Goal: Transaction & Acquisition: Purchase product/service

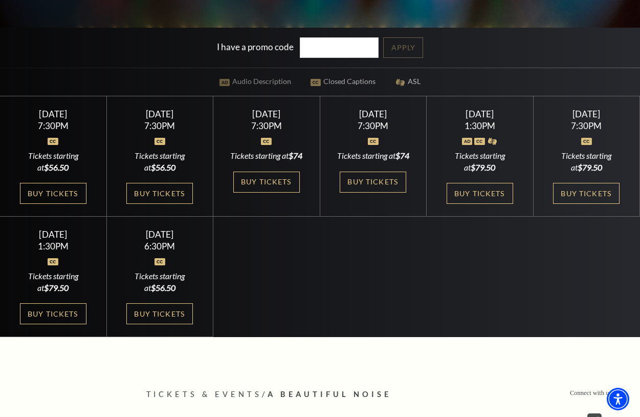
scroll to position [307, 0]
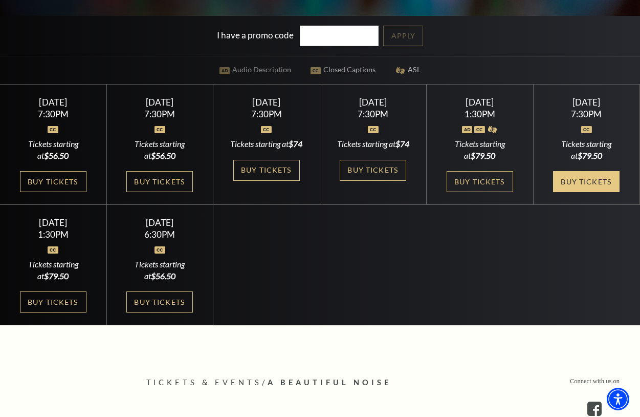
click at [584, 192] on link "Buy Tickets" at bounding box center [586, 181] width 67 height 21
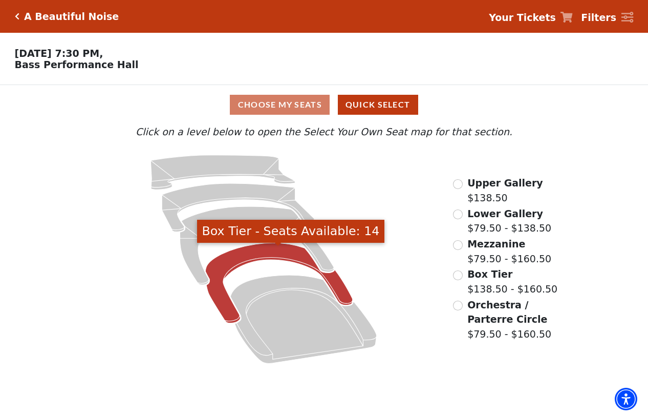
click at [252, 256] on icon "Box Tier - Seats Available: 14" at bounding box center [278, 283] width 147 height 80
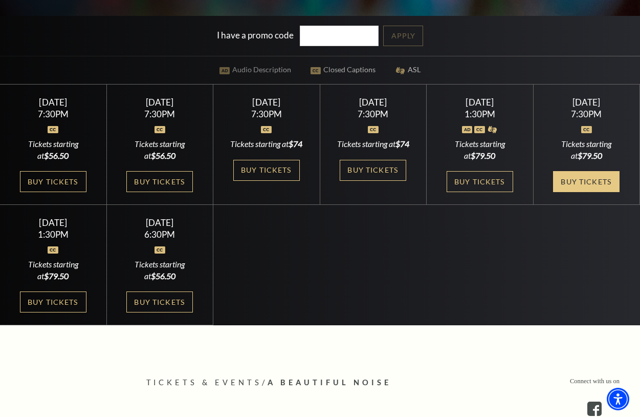
click at [582, 192] on link "Buy Tickets" at bounding box center [586, 181] width 67 height 21
click at [571, 189] on link "Buy Tickets" at bounding box center [586, 181] width 67 height 21
click at [575, 190] on link "Buy Tickets" at bounding box center [586, 181] width 67 height 21
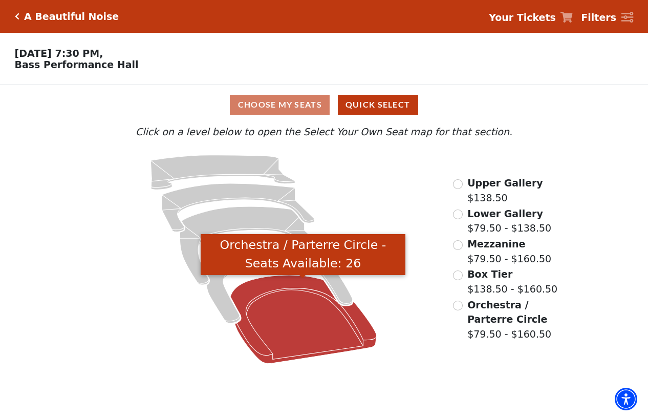
click at [303, 307] on icon "Orchestra / Parterre Circle - Seats Available: 26" at bounding box center [303, 319] width 146 height 88
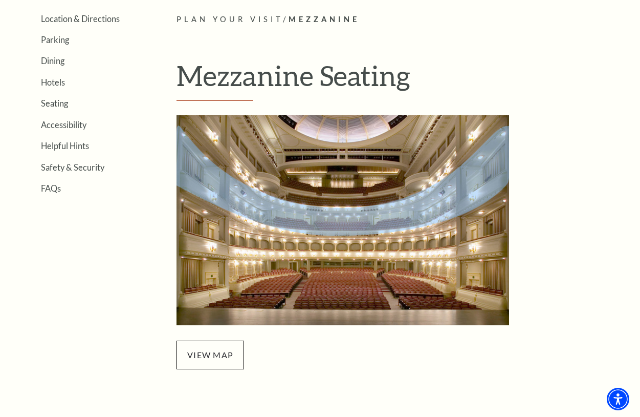
scroll to position [256, 0]
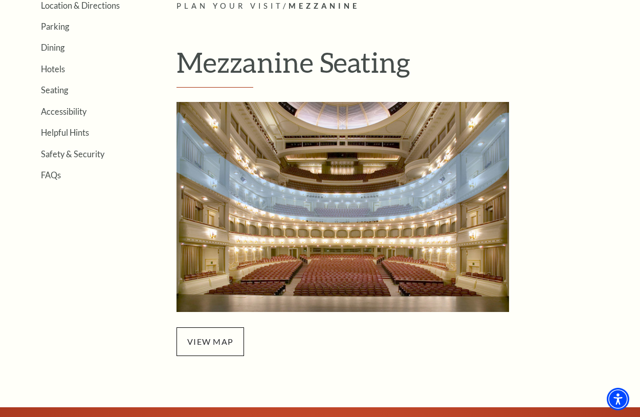
click at [344, 209] on img "Mezzanine Seating - open in a new tab" at bounding box center [343, 207] width 333 height 210
click at [341, 269] on img "Mezzanine Seating - open in a new tab" at bounding box center [343, 207] width 333 height 210
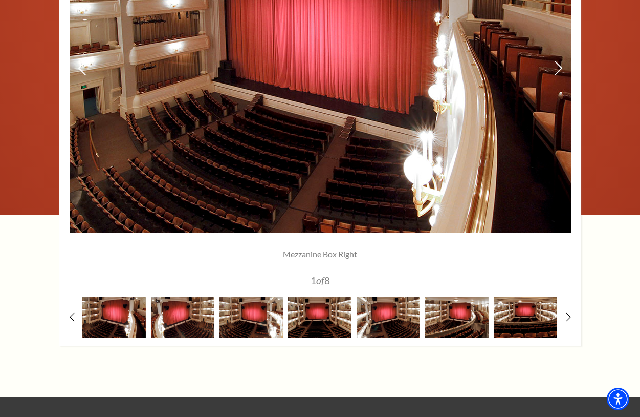
scroll to position [870, 0]
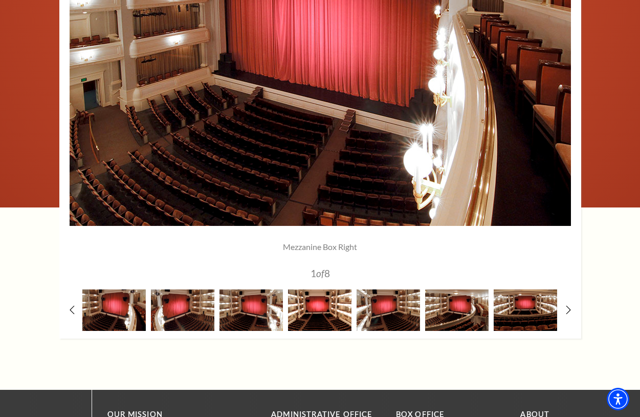
click at [315, 312] on img at bounding box center [319, 309] width 63 height 41
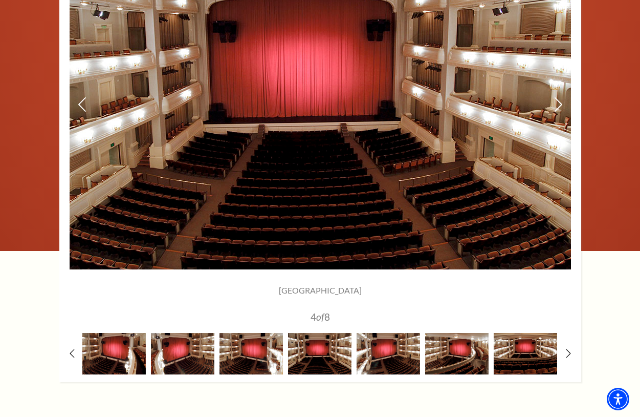
scroll to position [768, 0]
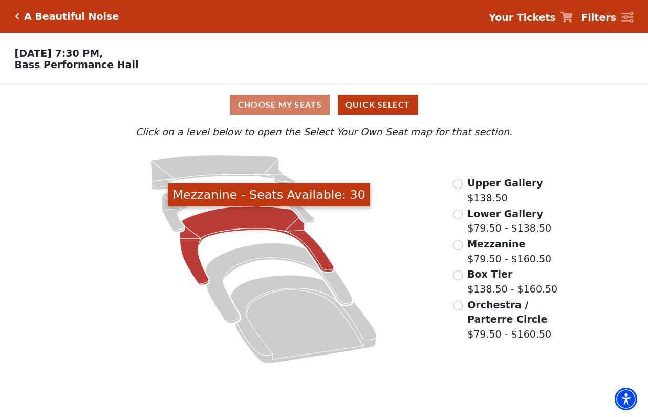
click at [235, 221] on icon "Mezzanine - Seats Available: 30" at bounding box center [257, 245] width 154 height 78
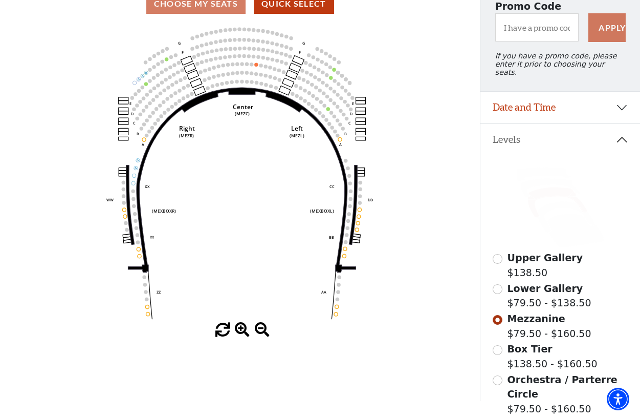
scroll to position [150, 0]
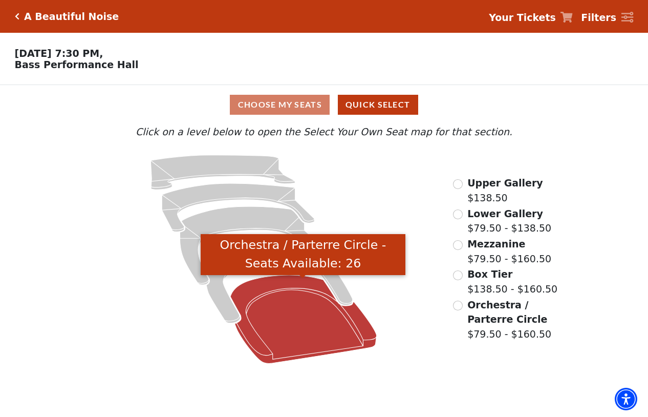
click at [287, 297] on icon "Orchestra / Parterre Circle - Seats Available: 26" at bounding box center [303, 319] width 146 height 88
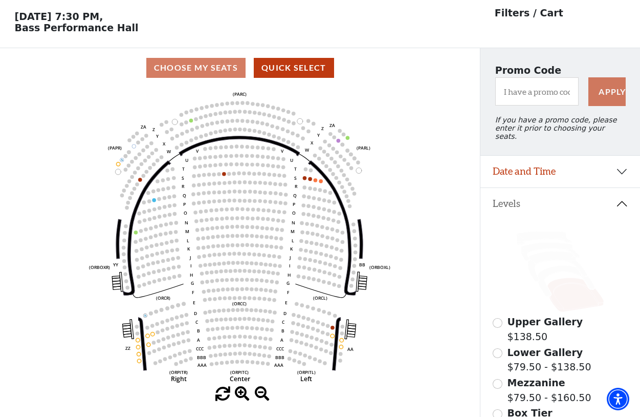
scroll to position [48, 0]
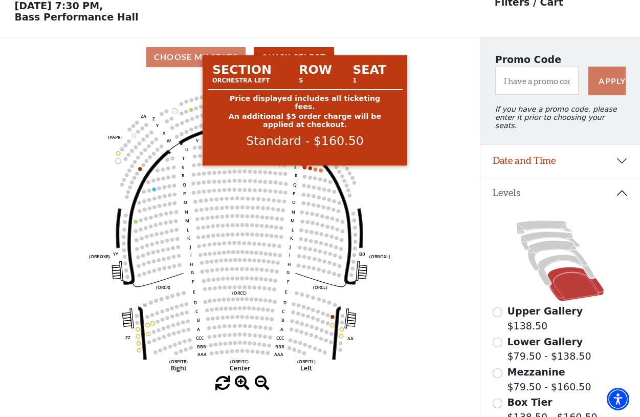
click at [304, 169] on circle at bounding box center [305, 167] width 4 height 4
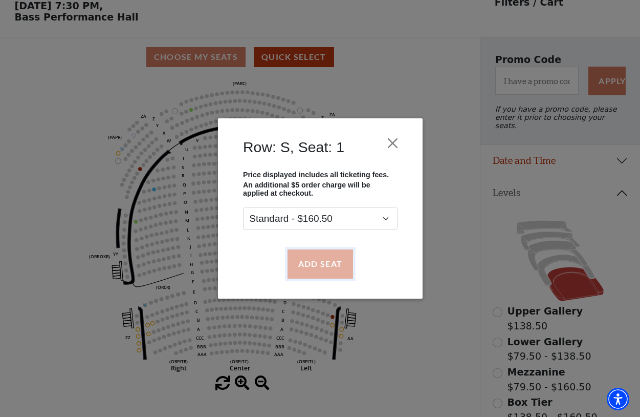
click at [320, 264] on button "Add Seat" at bounding box center [320, 263] width 66 height 29
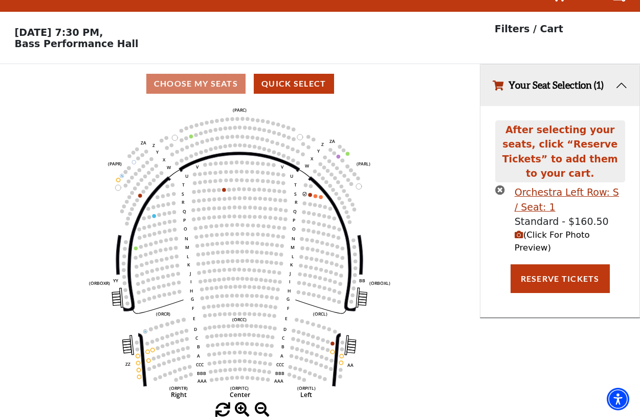
scroll to position [0, 0]
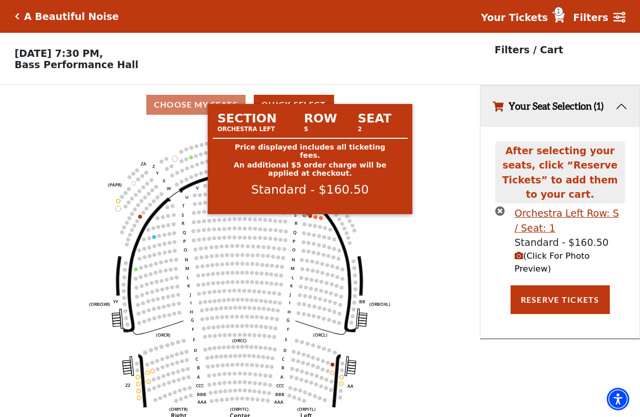
click at [311, 218] on circle at bounding box center [311, 216] width 4 height 4
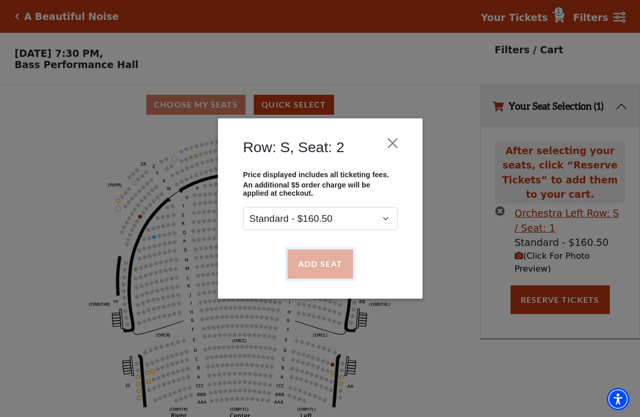
click at [325, 266] on button "Add Seat" at bounding box center [320, 263] width 66 height 29
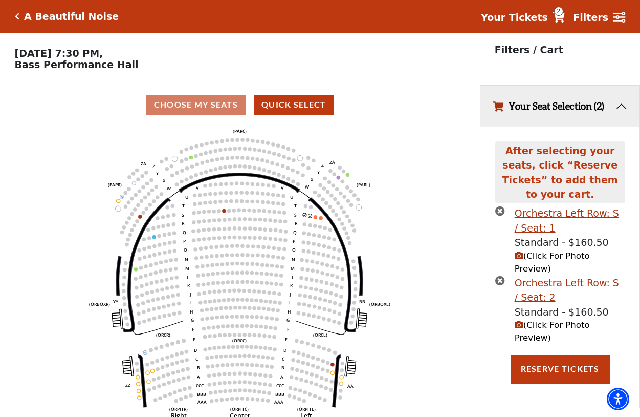
click at [518, 251] on icon "(Click For Photo Preview)" at bounding box center [519, 255] width 9 height 9
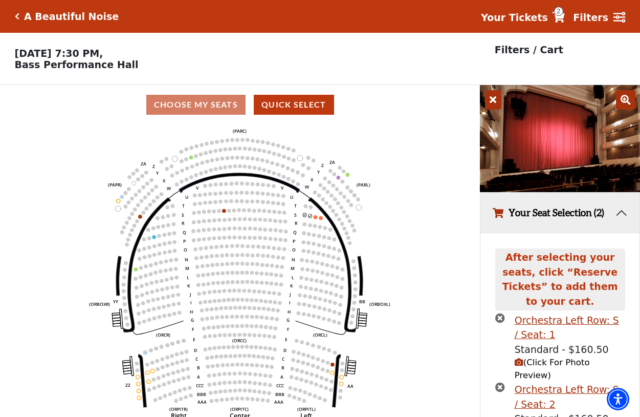
click at [566, 166] on img at bounding box center [560, 138] width 160 height 107
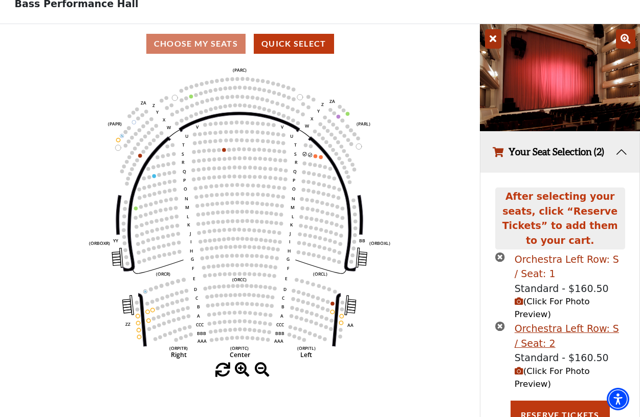
scroll to position [62, 0]
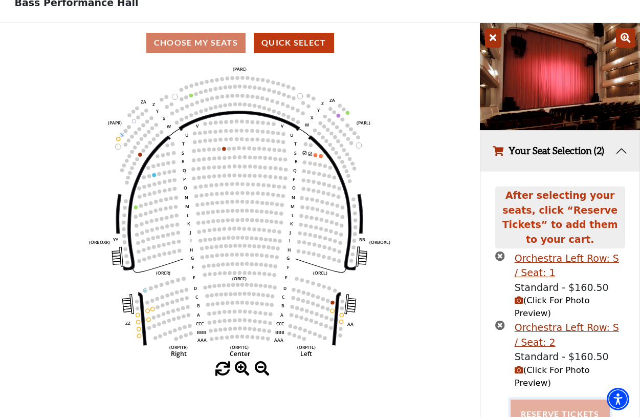
click at [559, 399] on button "Reserve Tickets" at bounding box center [560, 413] width 99 height 29
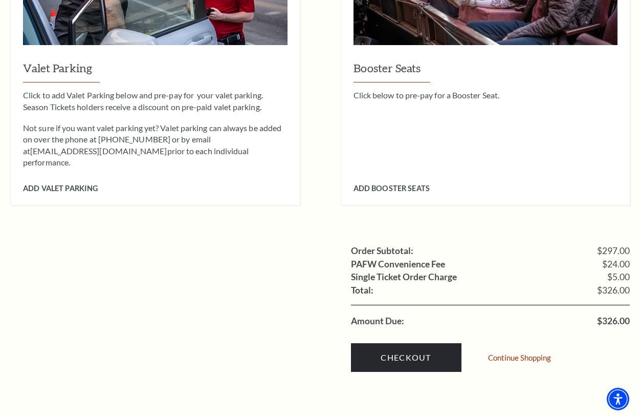
scroll to position [870, 0]
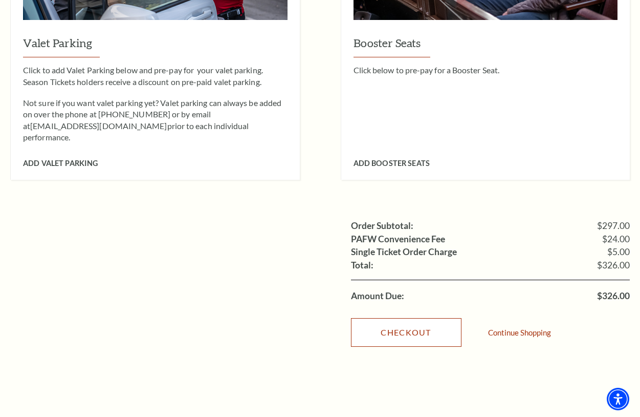
click at [408, 318] on link "Checkout" at bounding box center [406, 332] width 111 height 29
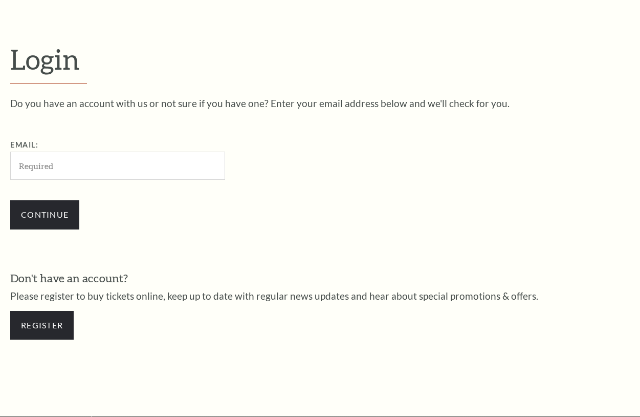
scroll to position [271, 0]
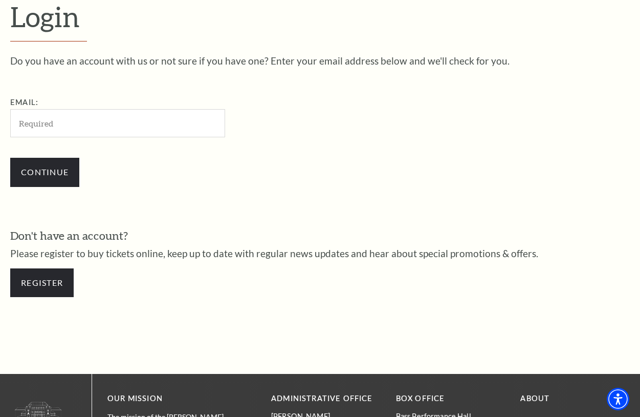
click at [112, 129] on input "Email:" at bounding box center [117, 123] width 215 height 28
type input "bob.barbeau@coronado.com"
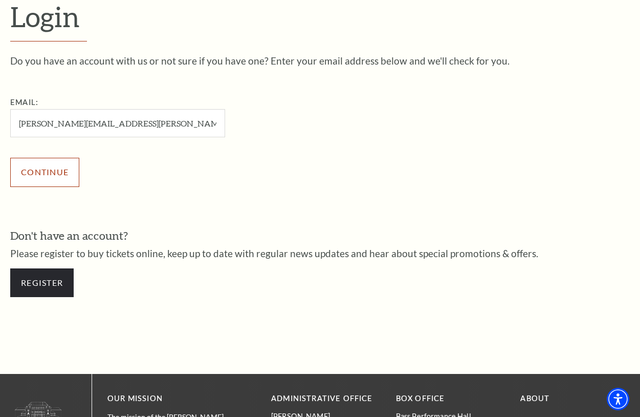
click at [51, 172] on input "Continue" at bounding box center [44, 172] width 69 height 29
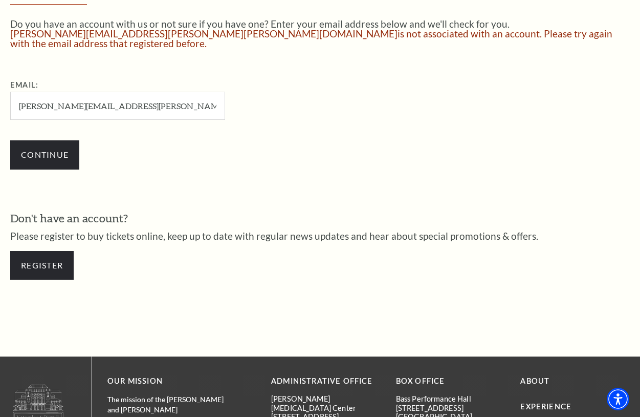
scroll to position [309, 0]
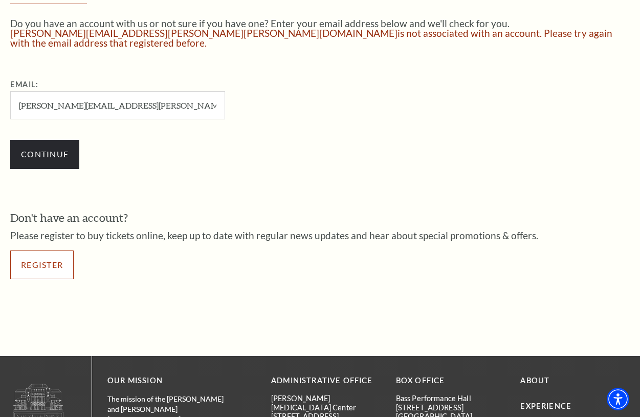
click at [42, 253] on link "Register" at bounding box center [41, 264] width 63 height 29
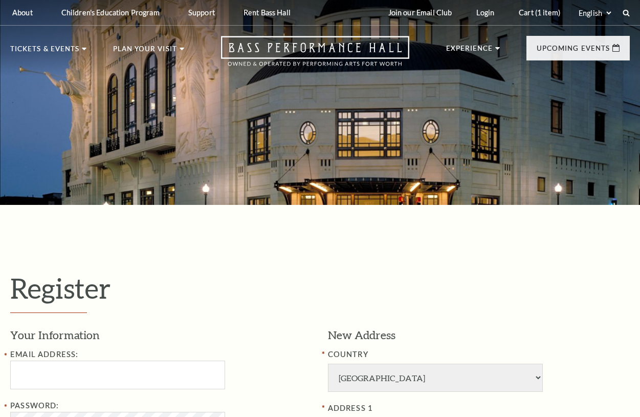
select select "1"
select select "[GEOGRAPHIC_DATA]"
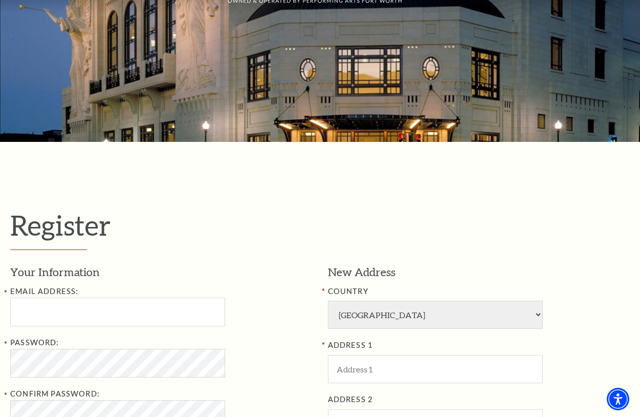
scroll to position [154, 0]
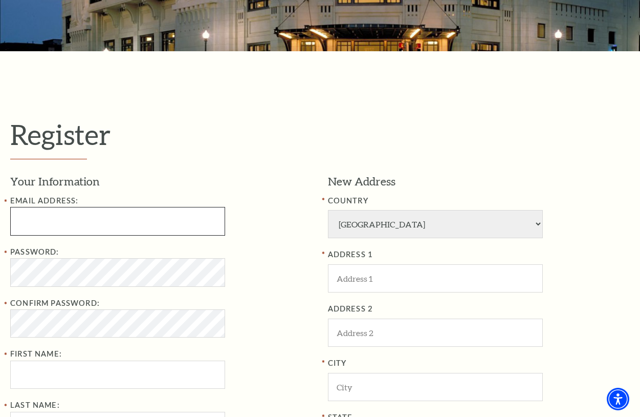
click at [130, 220] on input "Email Address:" at bounding box center [117, 221] width 215 height 28
type input "[PERSON_NAME][EMAIL_ADDRESS][PERSON_NAME][PERSON_NAME][DOMAIN_NAME]"
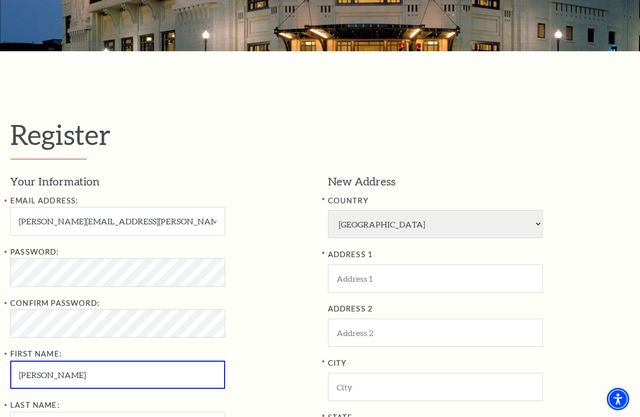
type input "[PERSON_NAME]"
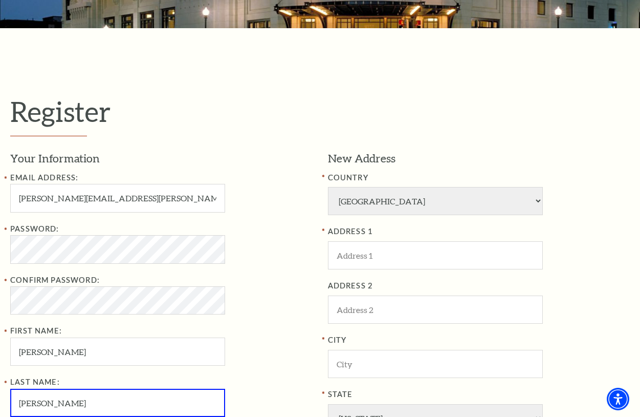
type input "[PERSON_NAME]"
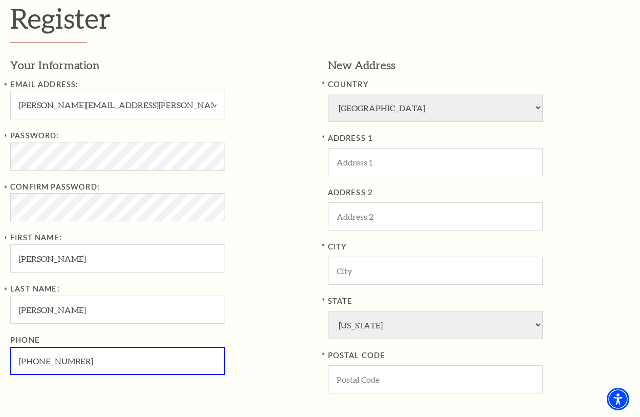
scroll to position [269, 0]
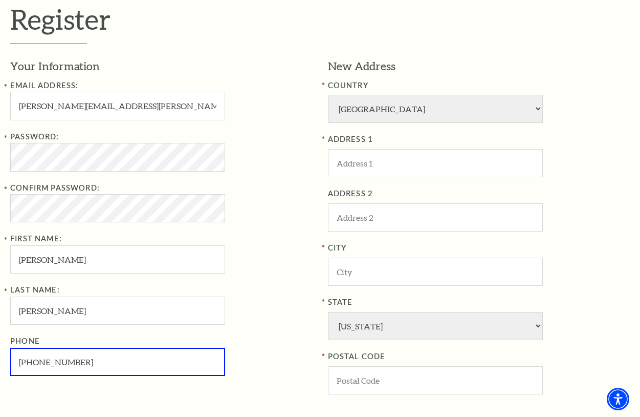
type input "949-702-2731"
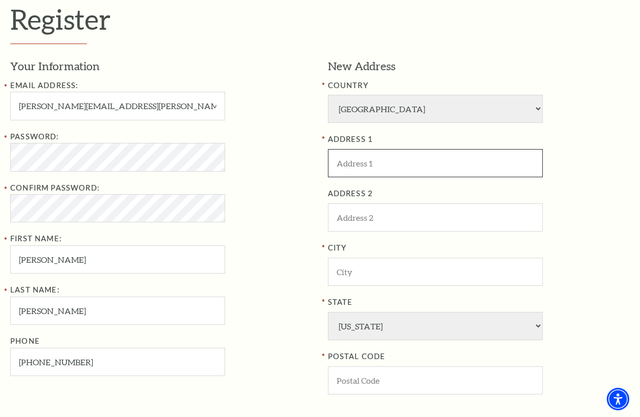
click at [369, 169] on input "ADDRESS 1" at bounding box center [435, 163] width 215 height 28
type input "7513 Beacon Hill"
type input "MCKINNEY"
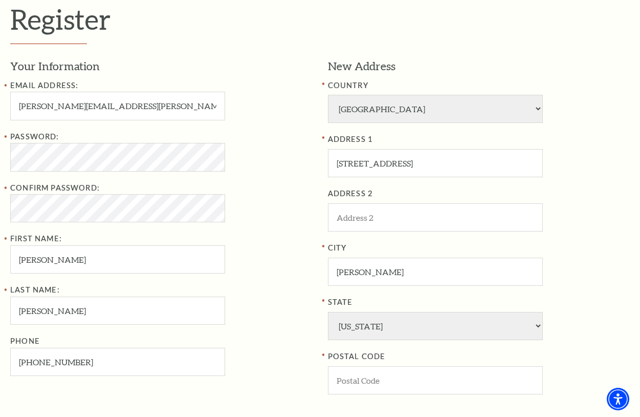
type input "75072"
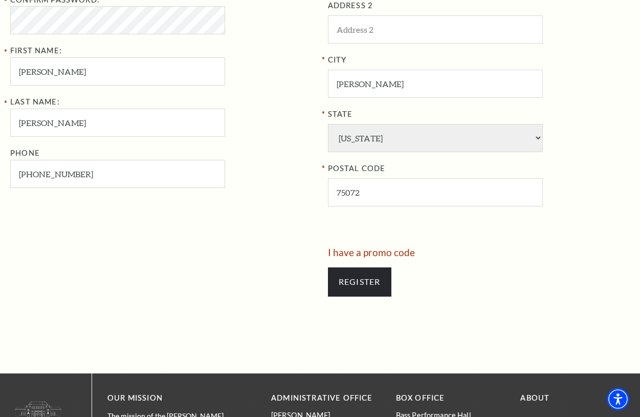
scroll to position [525, 0]
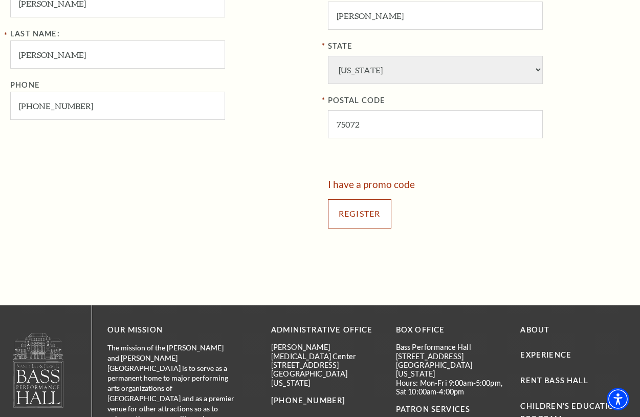
click at [365, 218] on input "Register" at bounding box center [359, 213] width 63 height 29
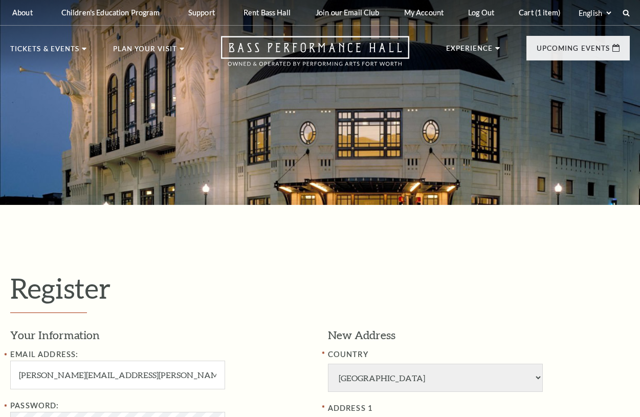
select select "1"
select select "[GEOGRAPHIC_DATA]"
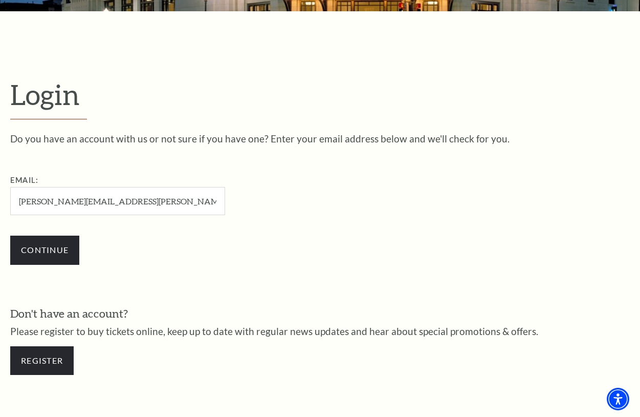
scroll to position [281, 0]
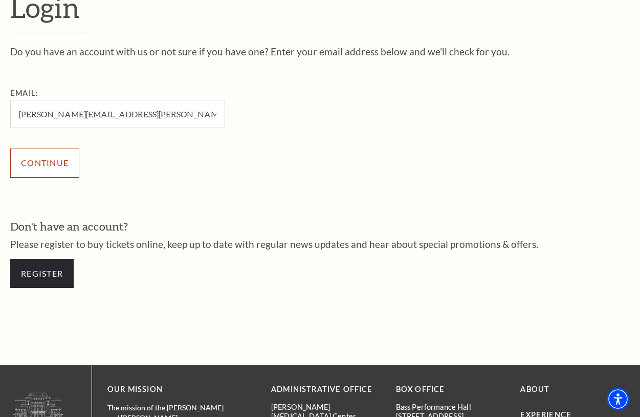
click at [50, 169] on input "Continue" at bounding box center [44, 162] width 69 height 29
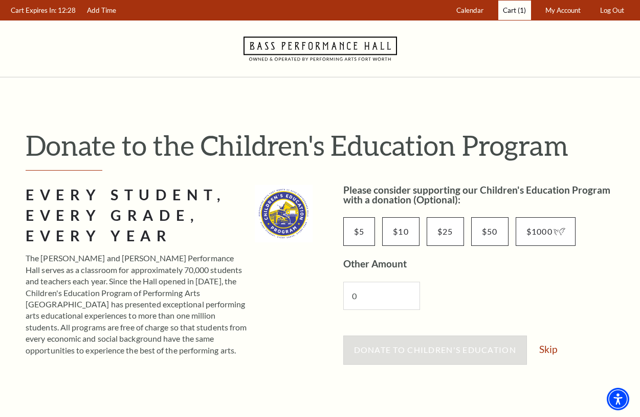
click at [522, 10] on span "(1)" at bounding box center [522, 10] width 8 height 8
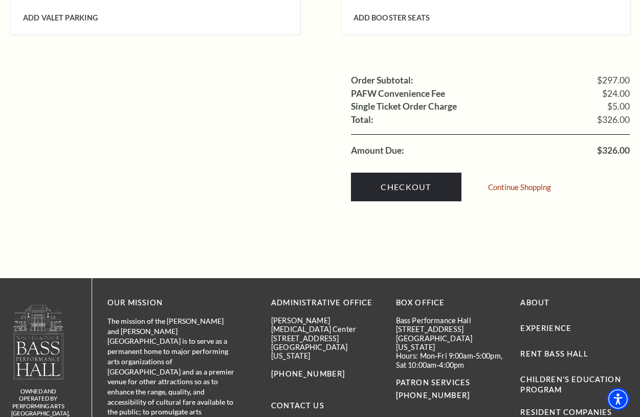
scroll to position [1024, 0]
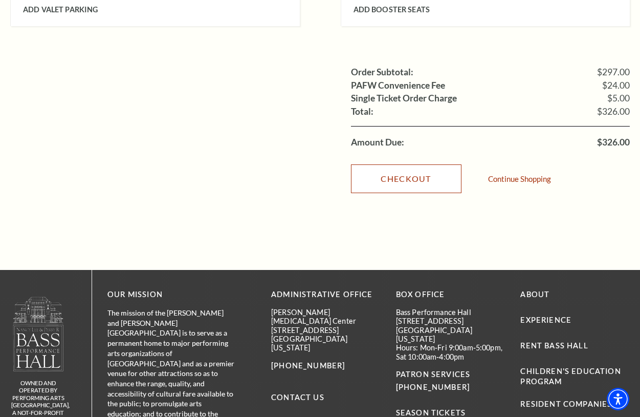
click at [409, 164] on link "Checkout" at bounding box center [406, 178] width 111 height 29
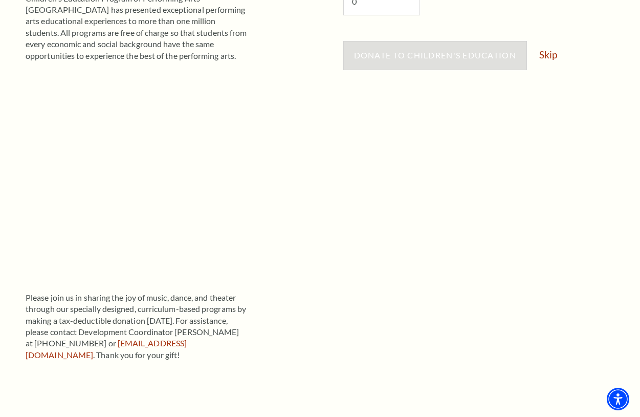
scroll to position [154, 0]
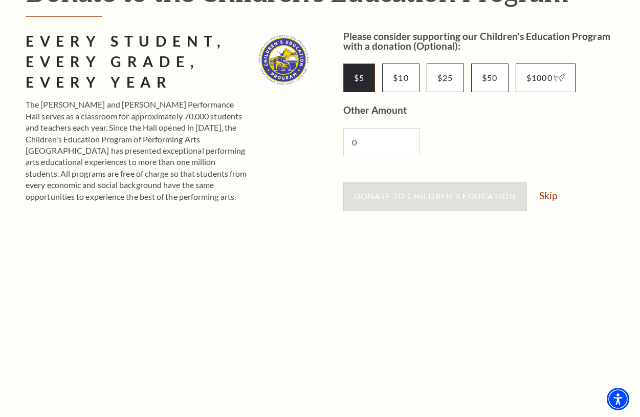
click at [364, 72] on input "$5" at bounding box center [360, 77] width 32 height 29
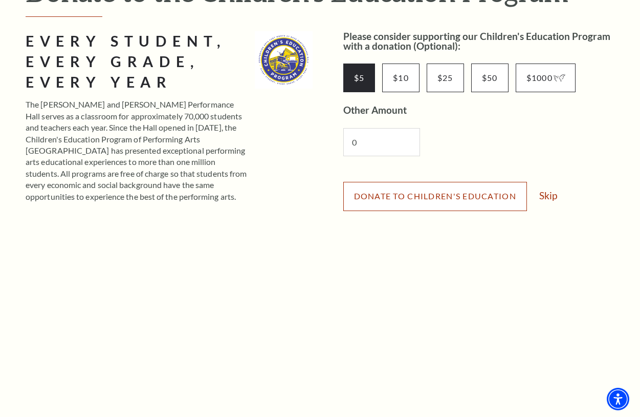
drag, startPoint x: 499, startPoint y: 196, endPoint x: 507, endPoint y: 196, distance: 8.2
click at [499, 195] on span "Donate to Children's Education" at bounding box center [435, 196] width 162 height 10
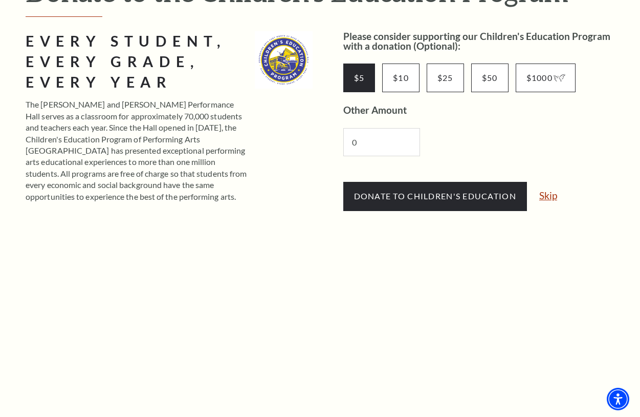
click at [552, 197] on link "Skip" at bounding box center [549, 195] width 18 height 10
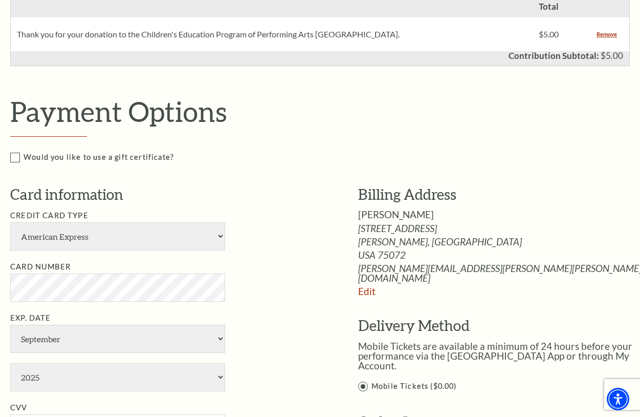
scroll to position [512, 0]
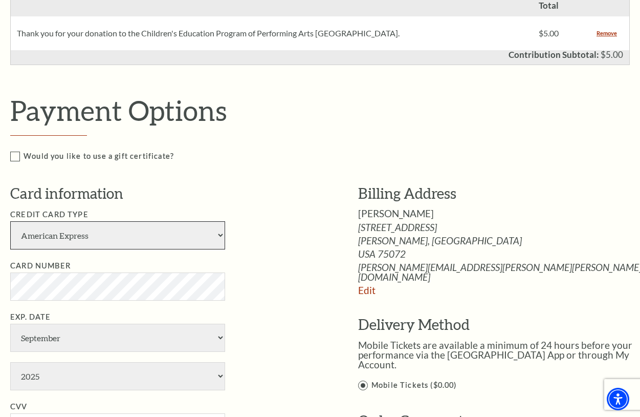
click at [217, 237] on select "American Express Visa Master Card Discover" at bounding box center [117, 235] width 215 height 28
select select "24"
click at [10, 221] on select "American Express Visa Master Card Discover" at bounding box center [117, 235] width 215 height 28
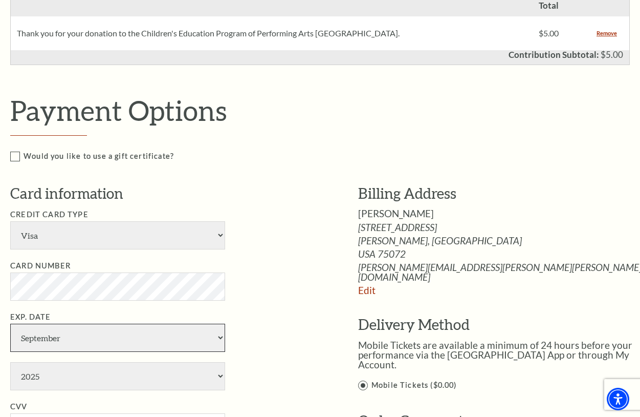
select select "3"
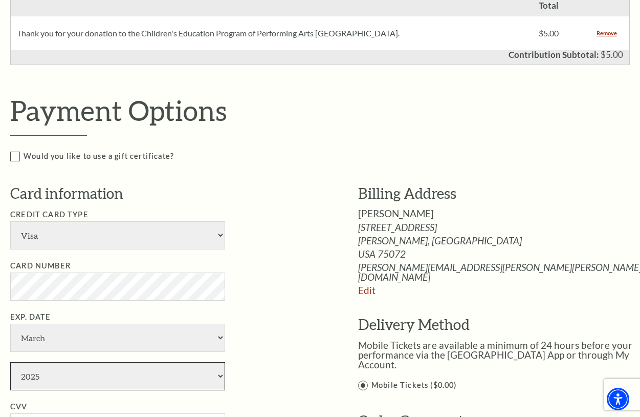
select select "2029"
type input "168"
type input "robert barbeau"
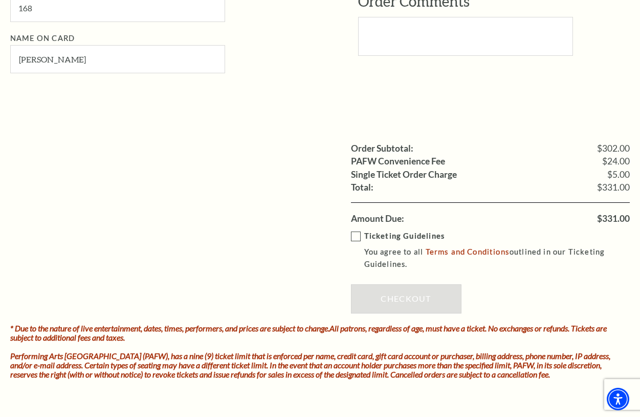
scroll to position [973, 0]
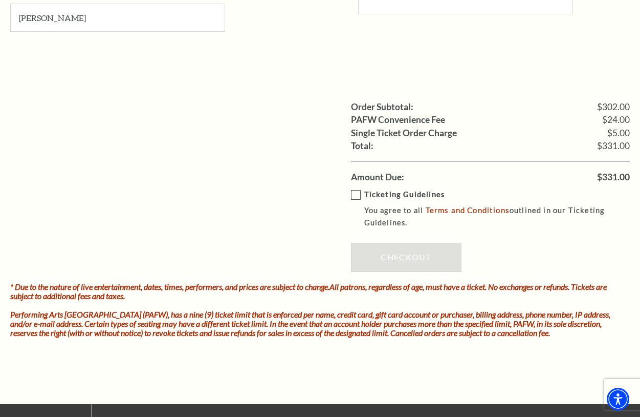
click at [358, 196] on label "Ticketing Guidelines You agree to all Terms and Conditions outlined in our Tick…" at bounding box center [498, 208] width 294 height 41
click at [0, 0] on input "Ticketing Guidelines You agree to all Terms and Conditions outlined in our Tick…" at bounding box center [0, 0] width 0 height 0
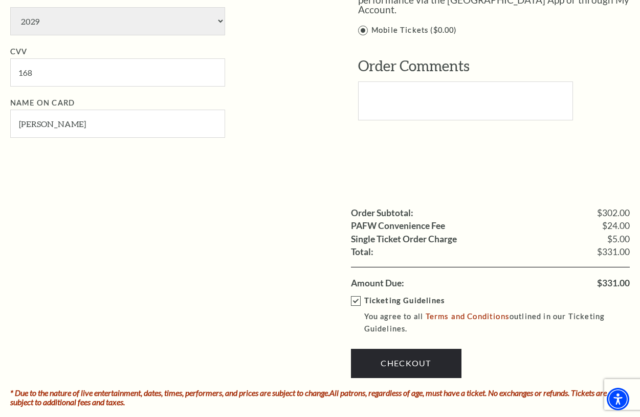
scroll to position [922, 0]
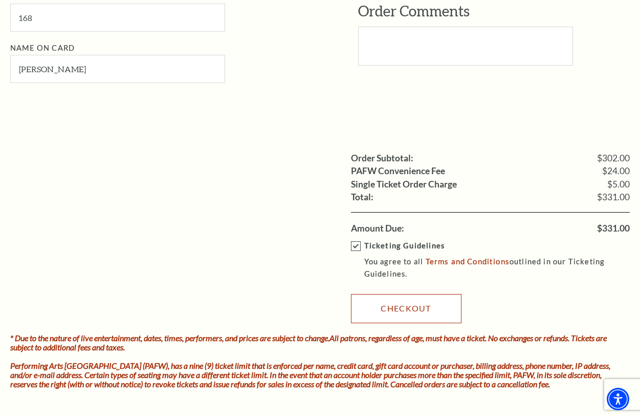
click at [403, 313] on link "Checkout" at bounding box center [406, 308] width 111 height 29
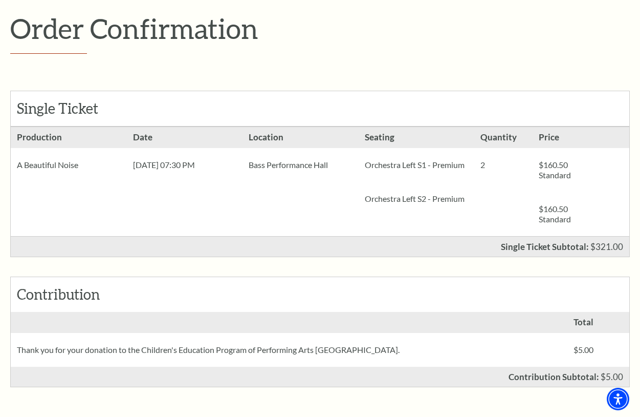
scroll to position [307, 0]
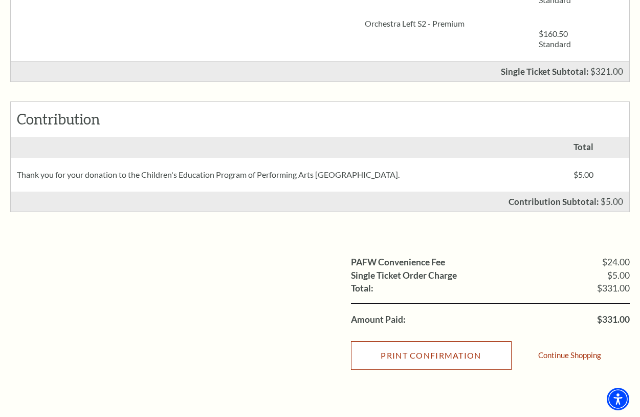
click at [418, 355] on input "Print Confirmation" at bounding box center [431, 355] width 161 height 29
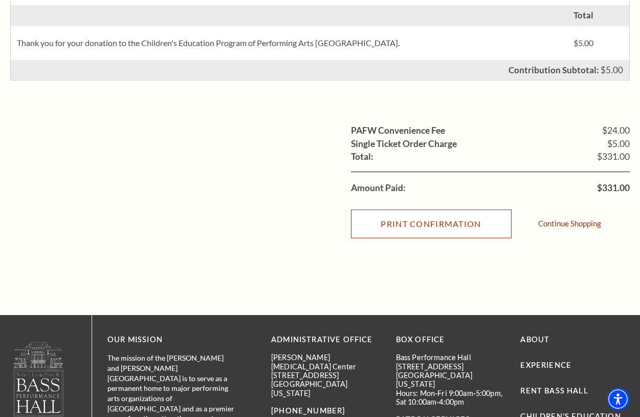
scroll to position [461, 0]
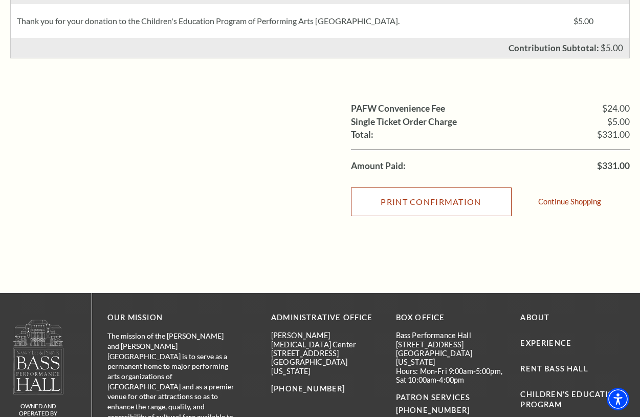
click at [429, 208] on input "Print Confirmation" at bounding box center [431, 201] width 161 height 29
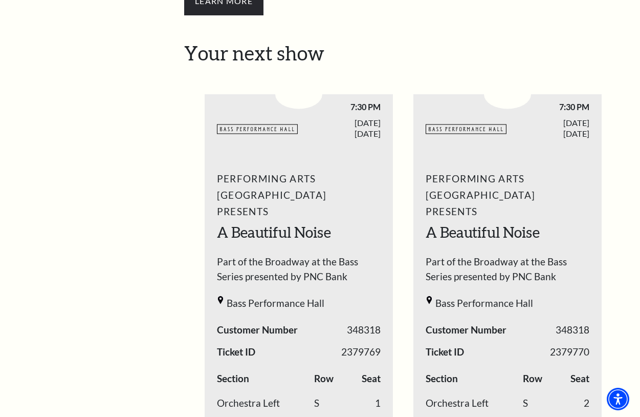
scroll to position [410, 0]
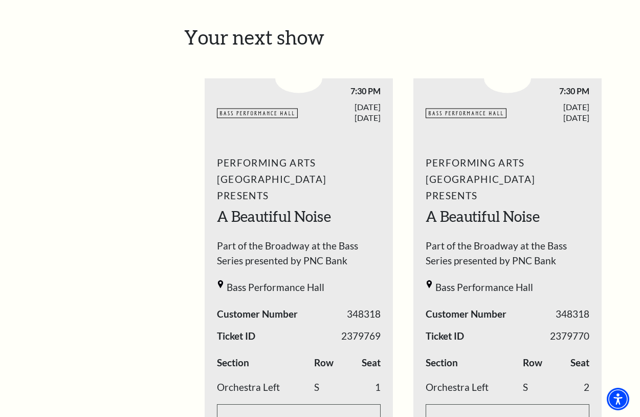
click at [402, 87] on ul "BASSHALL LOGO 7:30 PM [DATE] 348318" at bounding box center [403, 282] width 397 height 457
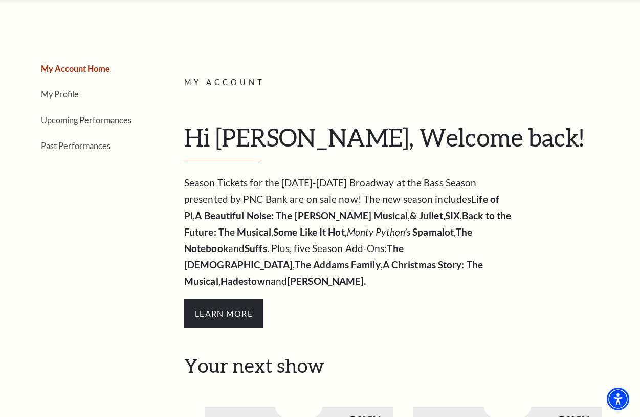
scroll to position [0, 0]
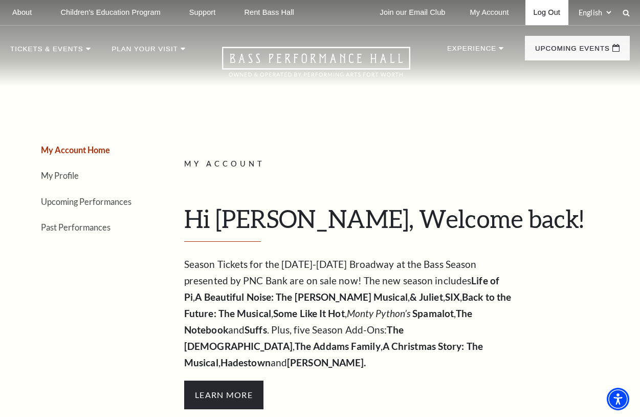
click at [541, 14] on link "Log Out" at bounding box center [547, 12] width 43 height 25
